Goal: Information Seeking & Learning: Find specific page/section

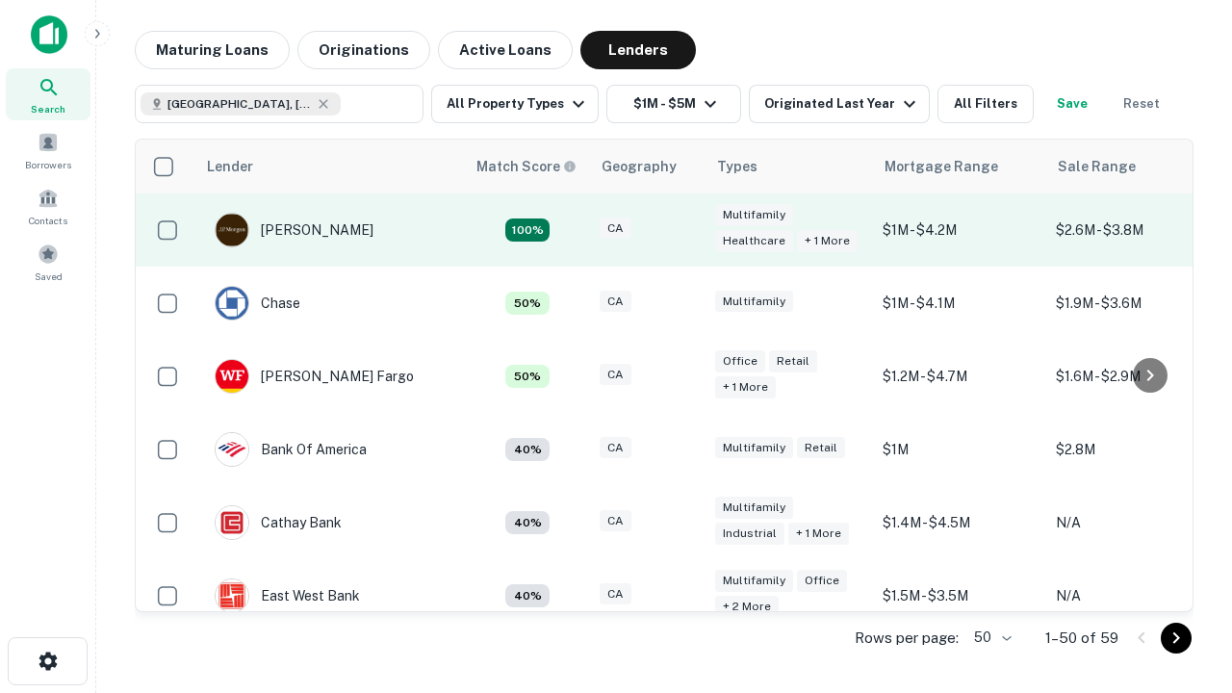
click at [684, 230] on div "CA" at bounding box center [648, 231] width 96 height 26
